Goal: Information Seeking & Learning: Learn about a topic

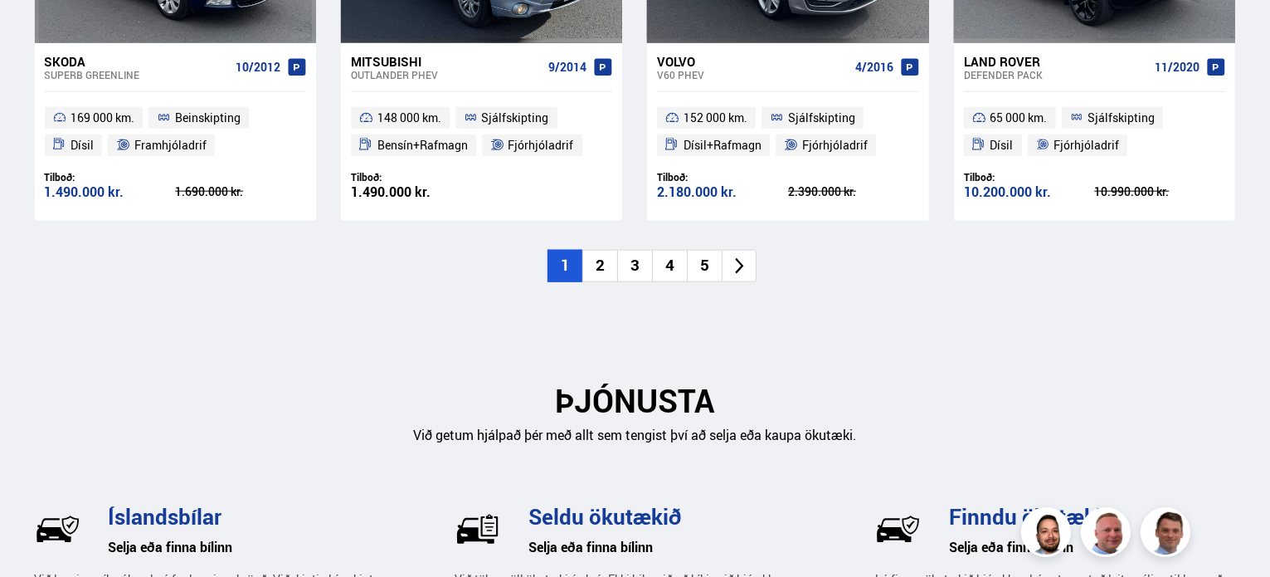
scroll to position [1991, 0]
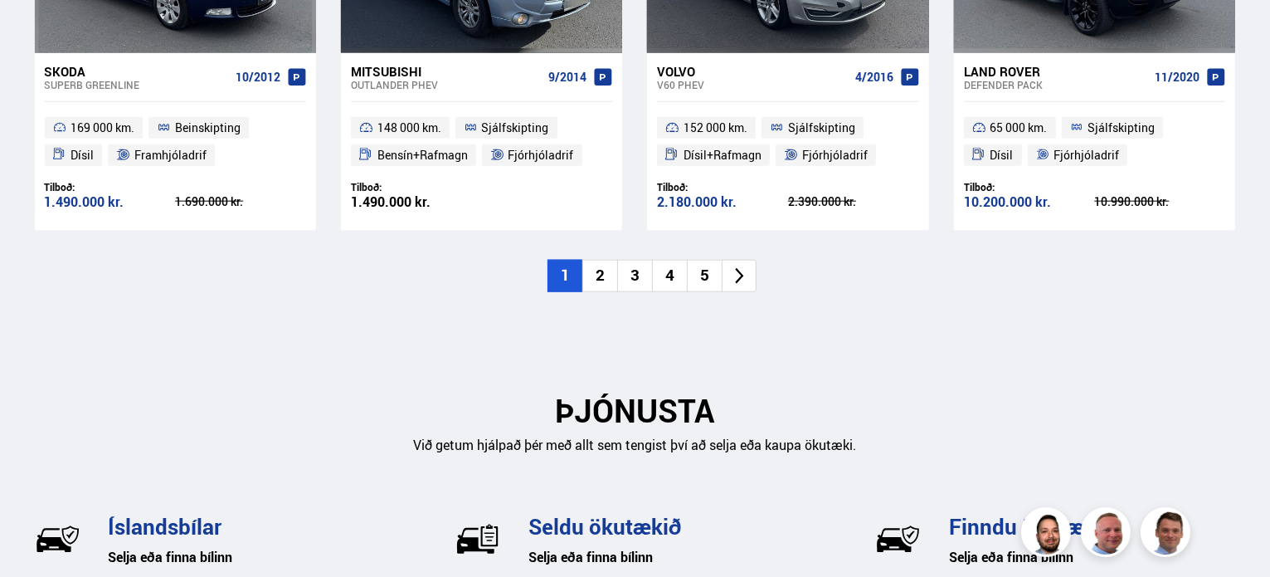
click at [603, 270] on li "2" at bounding box center [599, 276] width 35 height 32
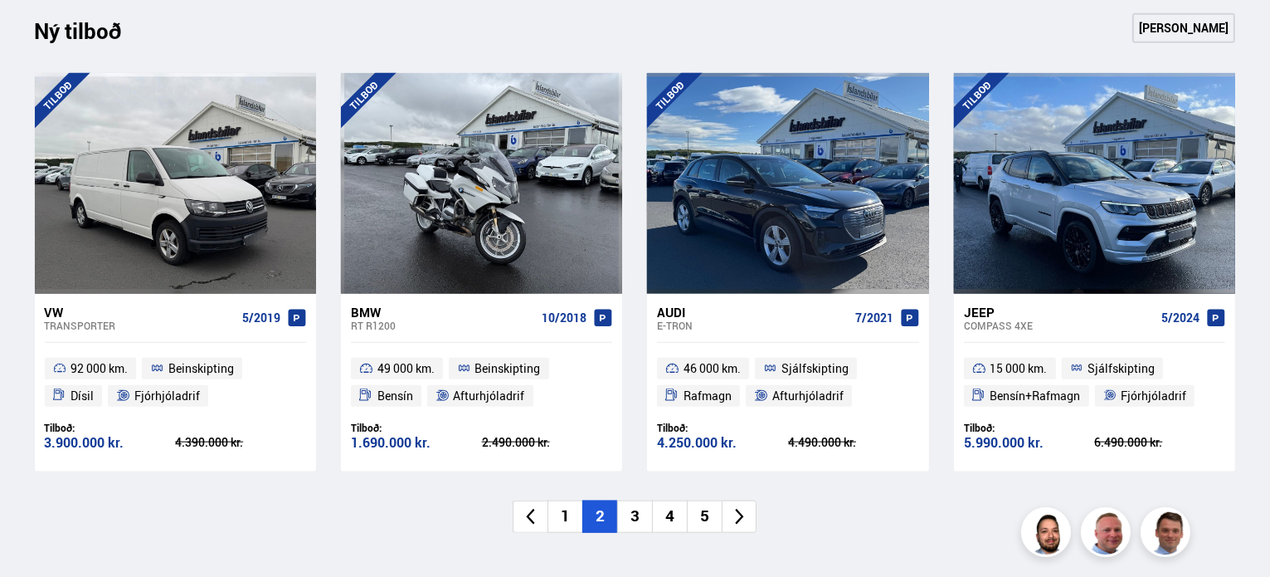
scroll to position [1743, 0]
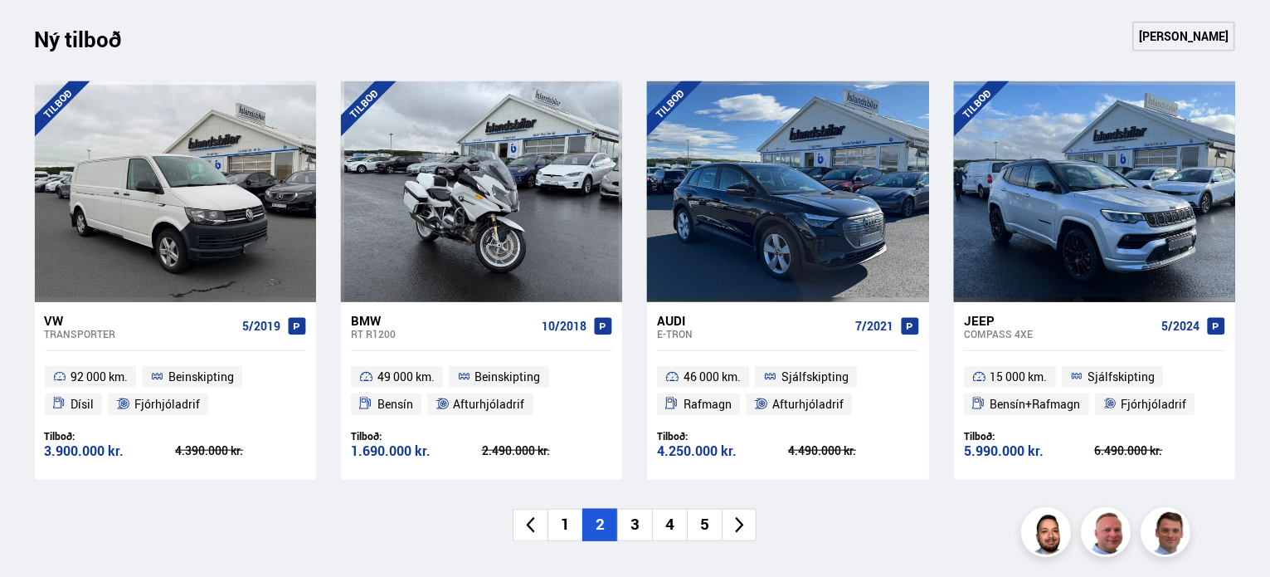
click at [673, 322] on div "Audi" at bounding box center [752, 320] width 191 height 15
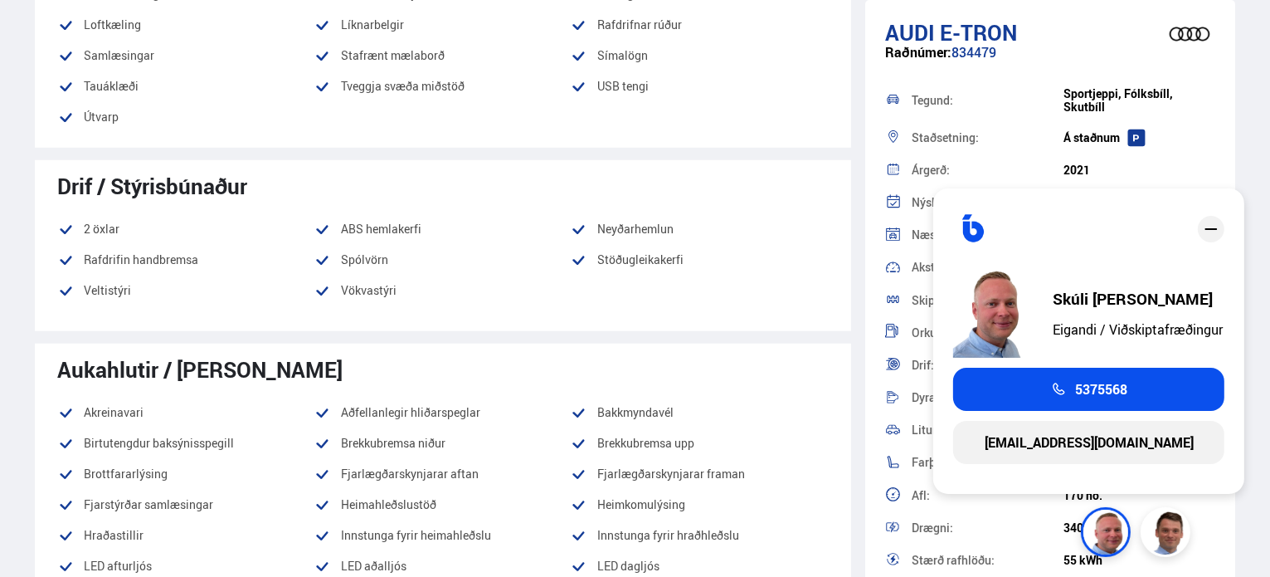
scroll to position [1328, 0]
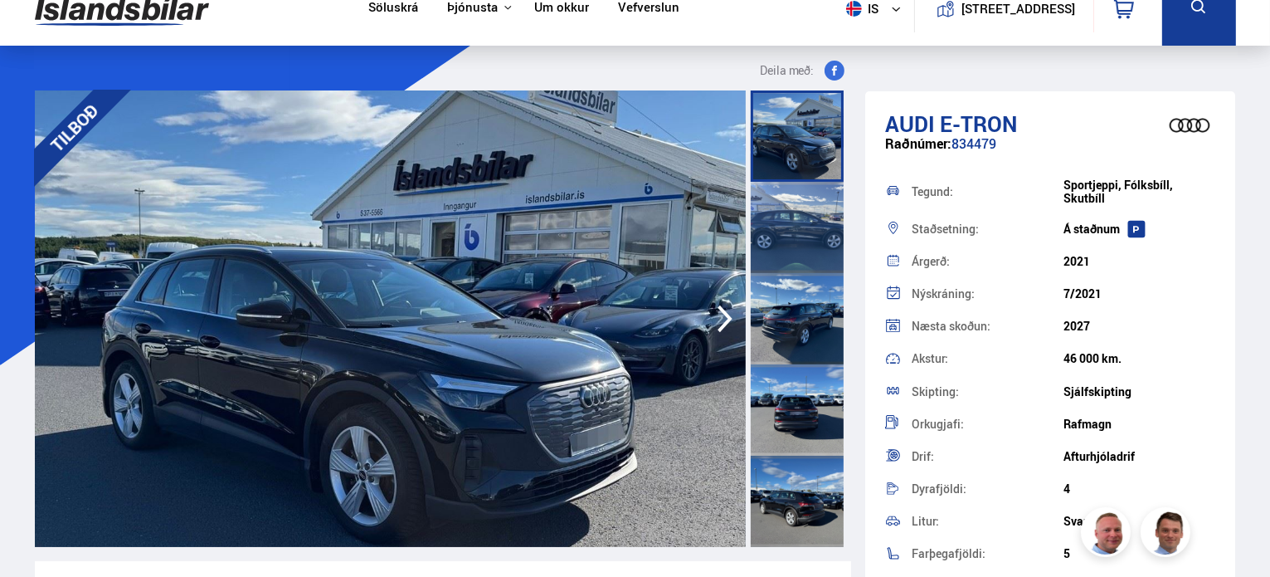
scroll to position [0, 0]
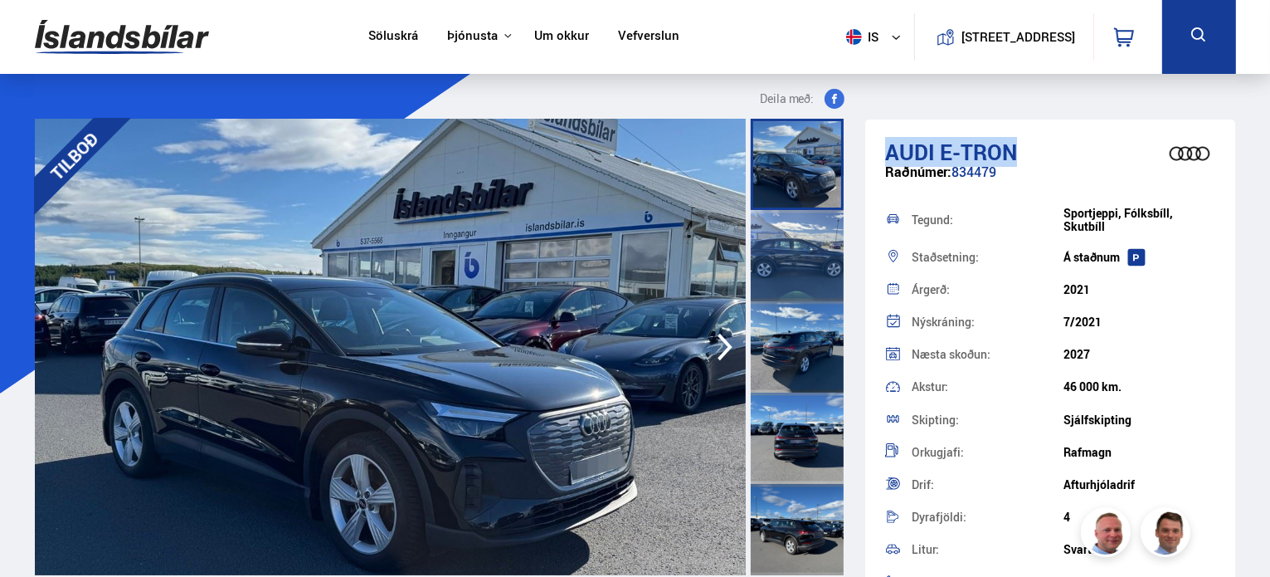
drag, startPoint x: 893, startPoint y: 150, endPoint x: 1018, endPoint y: 135, distance: 126.2
click at [1031, 129] on div "Audi e-tron Raðnúmer: 834479 Tegund: Sportjeppi, Fólksbíll, [GEOGRAPHIC_DATA] S…" at bounding box center [1050, 541] width 371 height 845
copy h1 "Audi e-tron"
click at [1206, 383] on div "46 000 km." at bounding box center [1140, 386] width 152 height 13
